Goal: Information Seeking & Learning: Learn about a topic

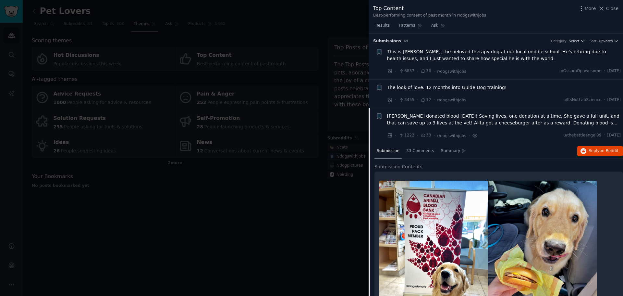
scroll to position [75, 0]
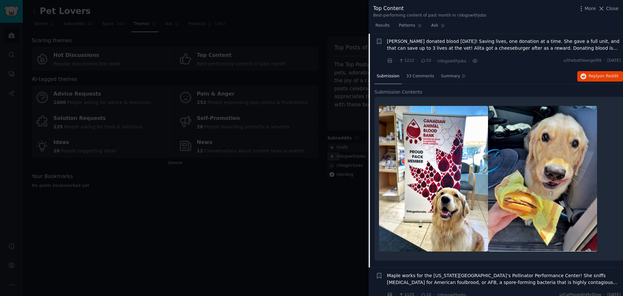
click at [611, 8] on span "Close" at bounding box center [612, 8] width 12 height 7
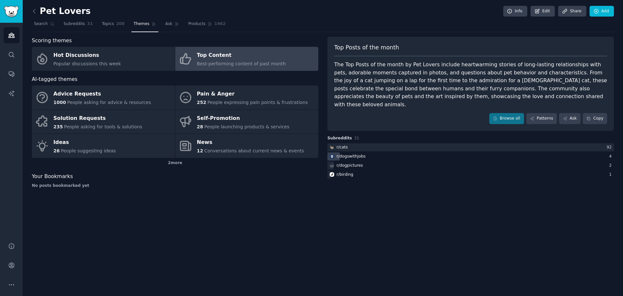
click at [361, 154] on div "r/ dogswithjobs" at bounding box center [351, 157] width 29 height 6
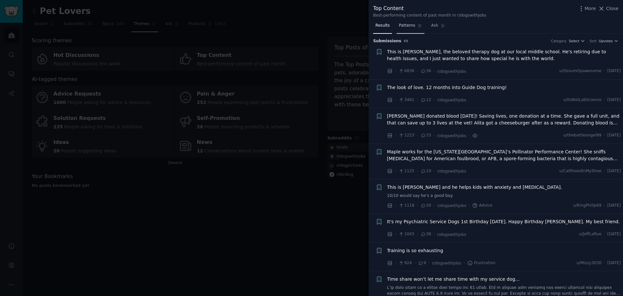
click at [407, 30] on link "Patterns" at bounding box center [411, 26] width 28 height 13
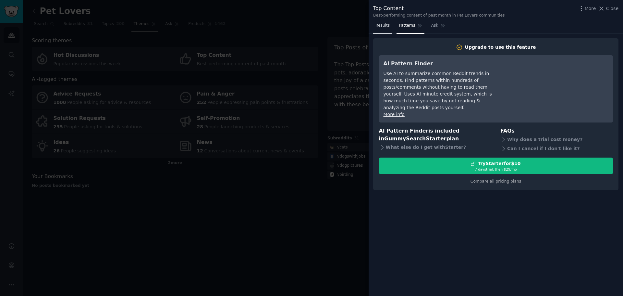
click at [384, 31] on link "Results" at bounding box center [382, 26] width 19 height 13
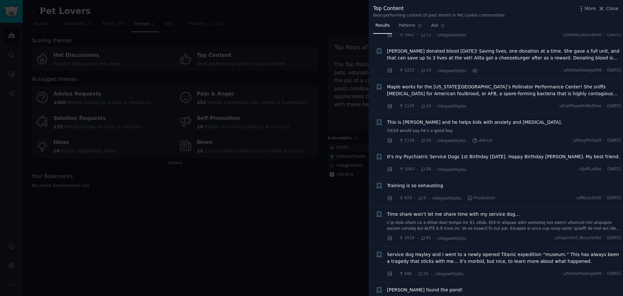
scroll to position [97, 0]
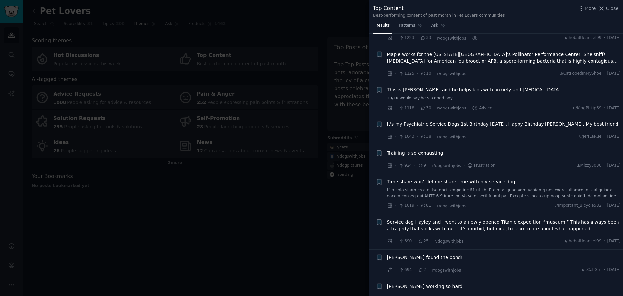
click at [516, 92] on div "This is [PERSON_NAME] and he helps kids with anxiety and [MEDICAL_DATA]." at bounding box center [504, 89] width 234 height 7
click at [501, 92] on span "This is [PERSON_NAME] and he helps kids with anxiety and [MEDICAL_DATA]." at bounding box center [474, 89] width 175 height 7
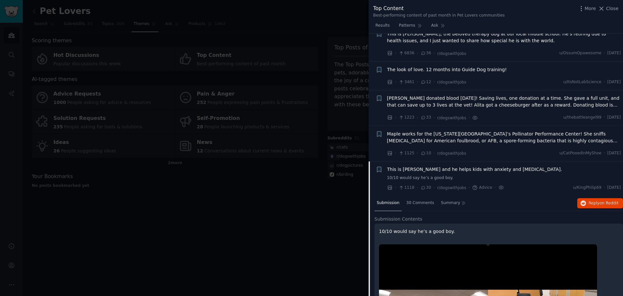
scroll to position [16, 0]
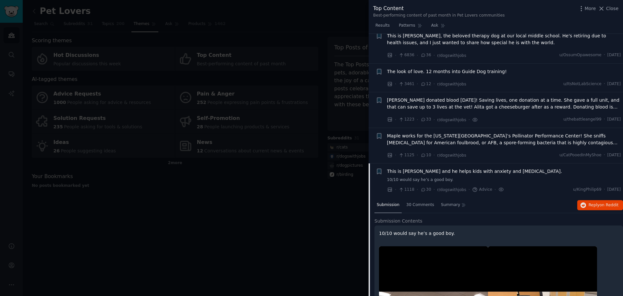
click at [541, 170] on div "This is [PERSON_NAME] and he helps kids with anxiety and [MEDICAL_DATA]." at bounding box center [504, 171] width 234 height 7
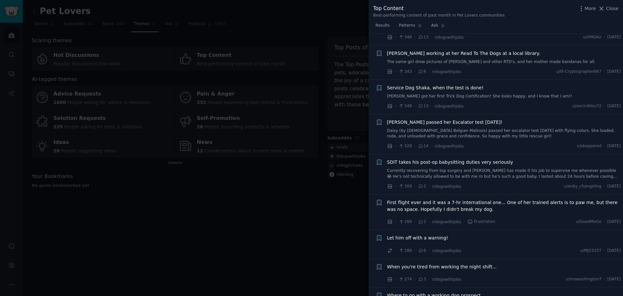
scroll to position [1120, 0]
click at [605, 11] on icon at bounding box center [601, 8] width 7 height 7
